Goal: Navigation & Orientation: Understand site structure

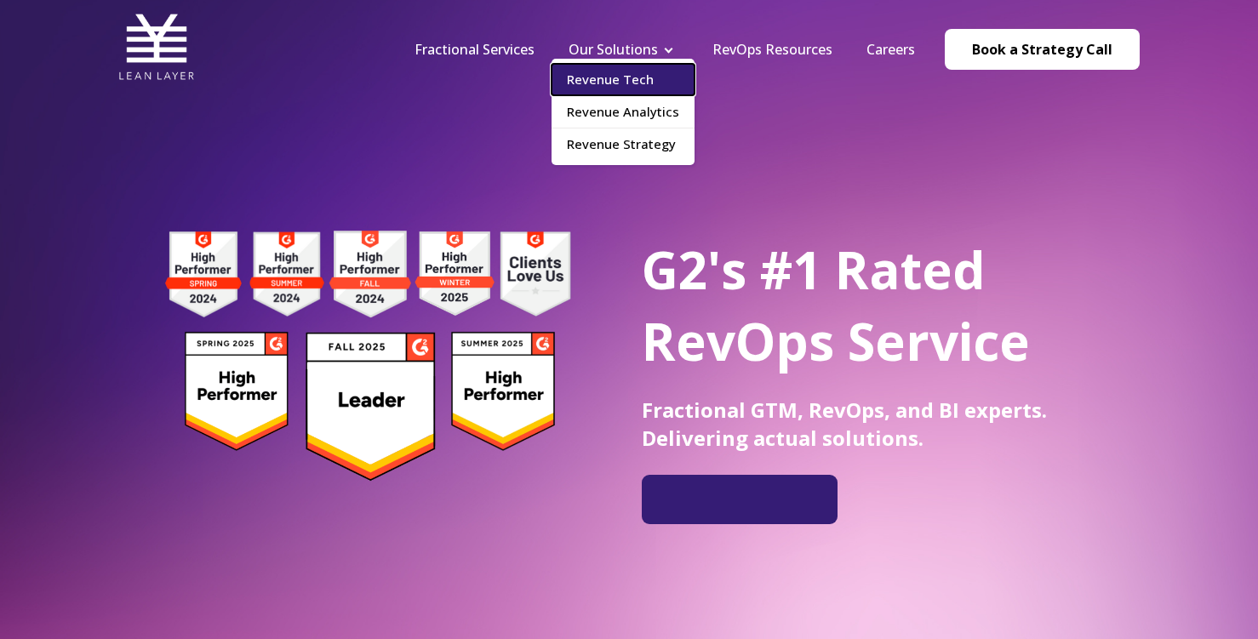
click at [627, 66] on link "Revenue Tech" at bounding box center [622, 79] width 143 height 31
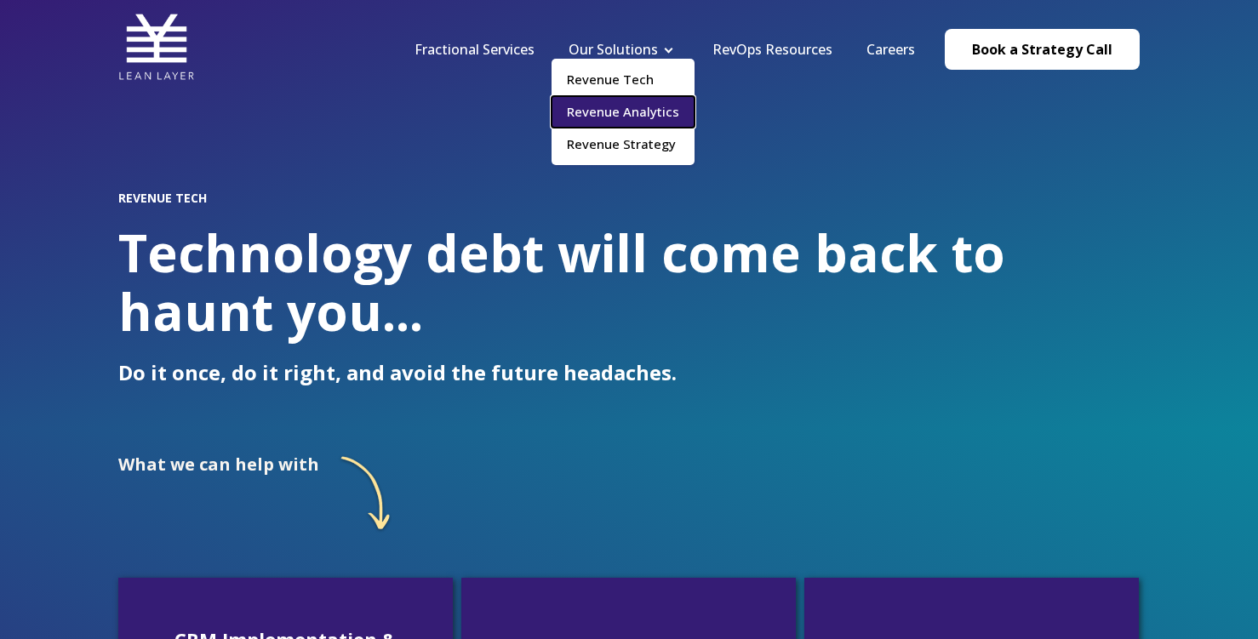
click at [648, 104] on link "Revenue Analytics" at bounding box center [622, 111] width 143 height 31
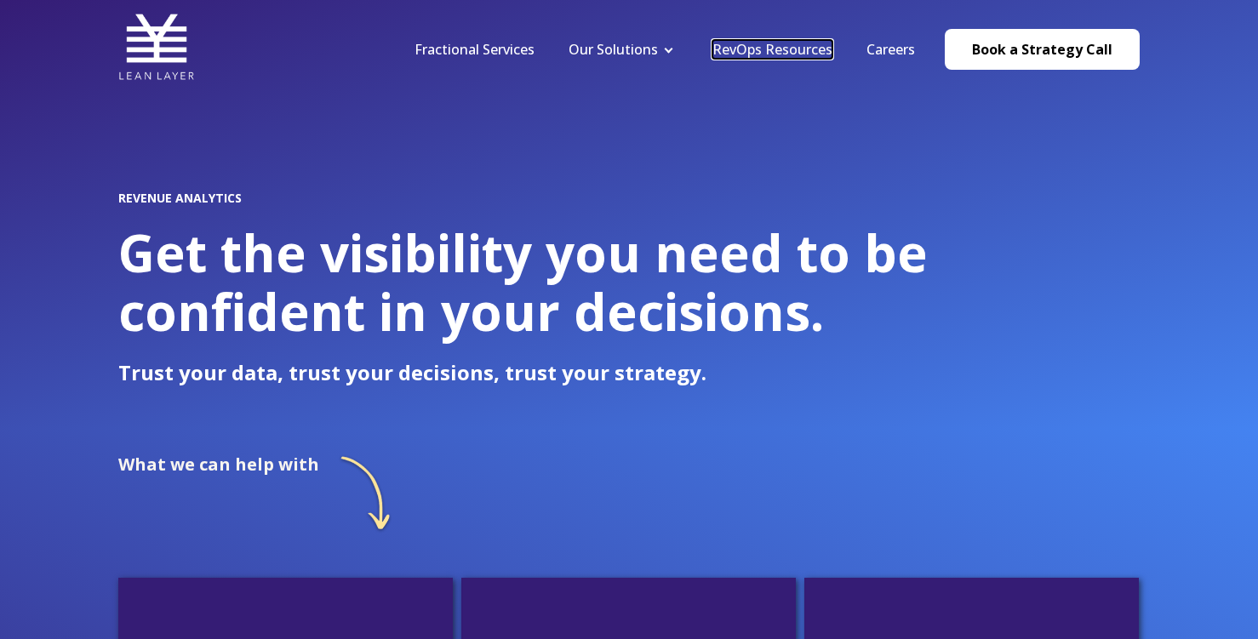
click at [813, 54] on link "RevOps Resources" at bounding box center [772, 49] width 120 height 19
